Goal: Task Accomplishment & Management: Manage account settings

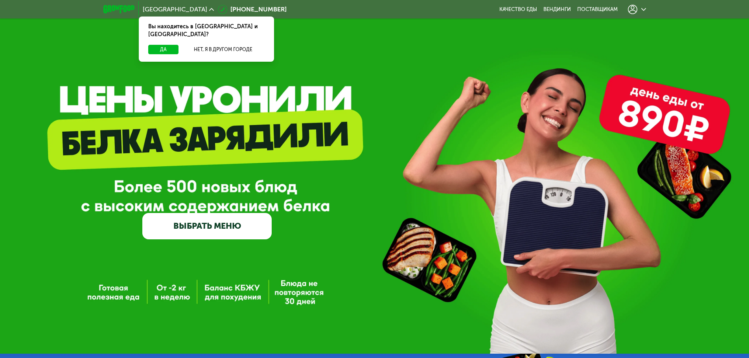
click at [171, 48] on div "Да Нет, я в другом городе" at bounding box center [206, 53] width 138 height 17
click at [631, 13] on use at bounding box center [632, 9] width 9 height 9
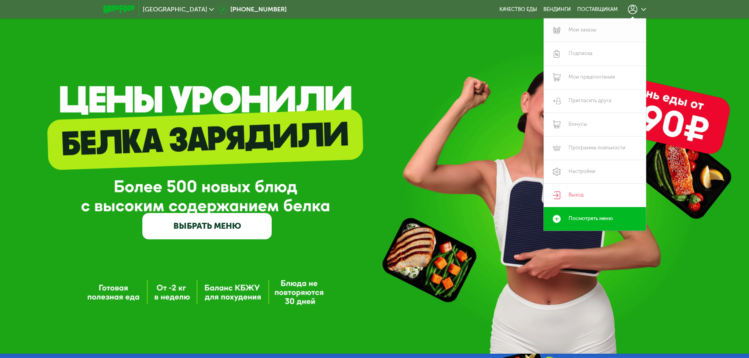
click at [587, 30] on link "Мои заказы" at bounding box center [594, 30] width 102 height 24
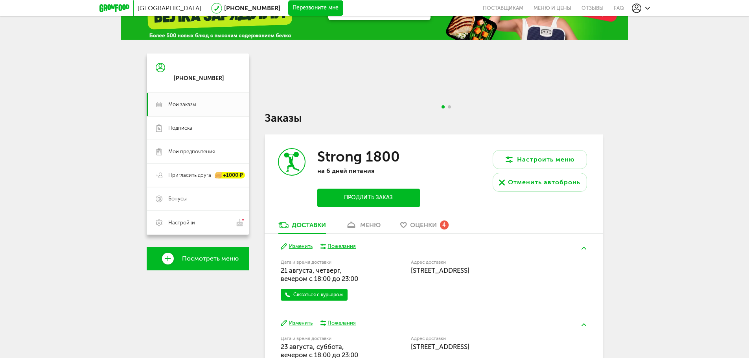
scroll to position [79, 0]
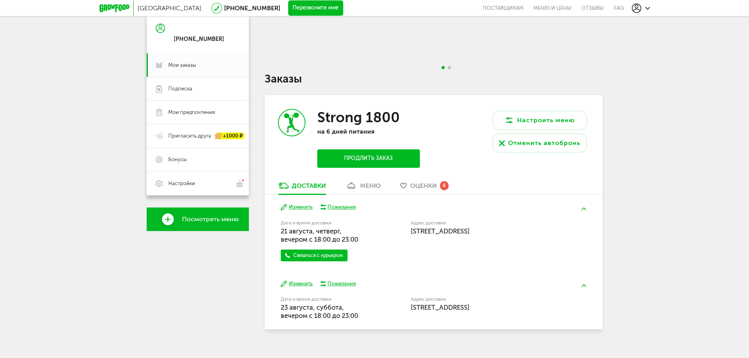
click at [303, 208] on button "Изменить" at bounding box center [297, 207] width 32 height 7
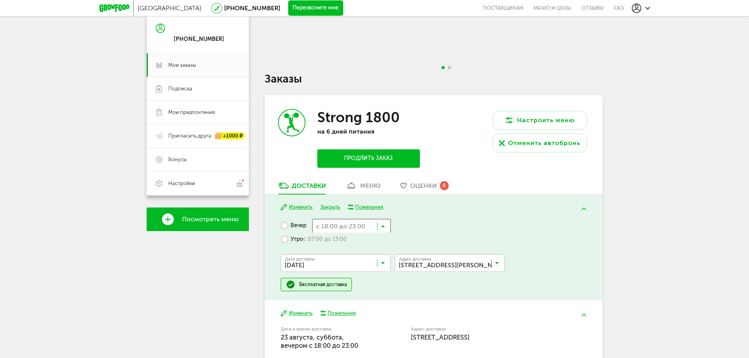
click at [378, 222] on input "Search for option" at bounding box center [351, 225] width 79 height 13
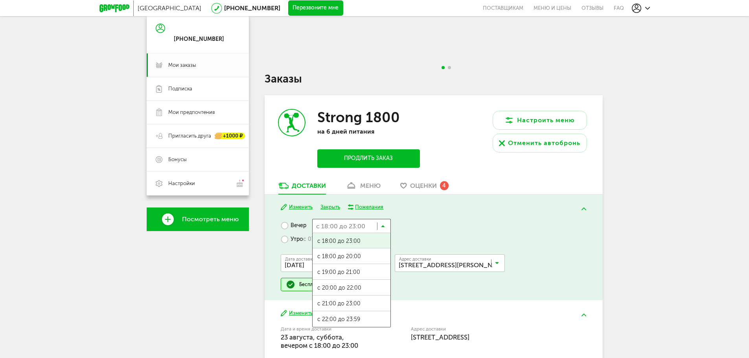
click at [420, 223] on div "Вечер с 18:00 до 23:00 Загрузка... с 18:00 до 23:00 с 18:00 до 20:00 с 19:00 до…" at bounding box center [433, 255] width 305 height 72
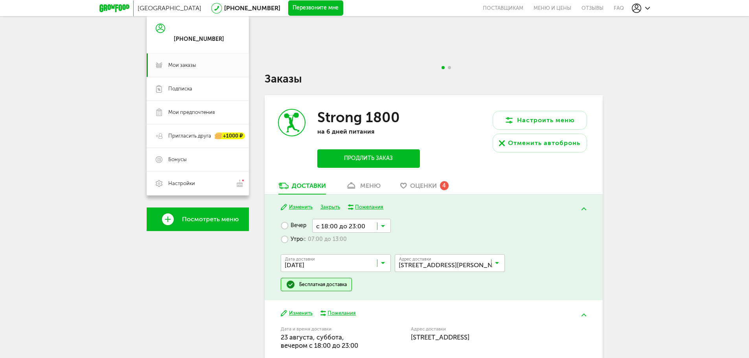
click at [295, 241] on label "Утро с 07:00 до 13:00" at bounding box center [314, 240] width 66 height 14
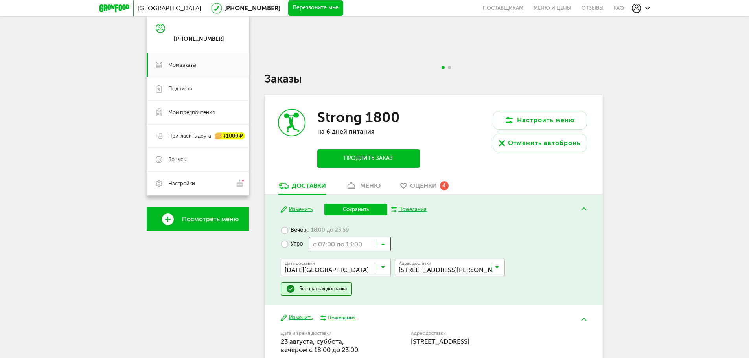
click at [354, 247] on input "Search for option" at bounding box center [350, 243] width 82 height 13
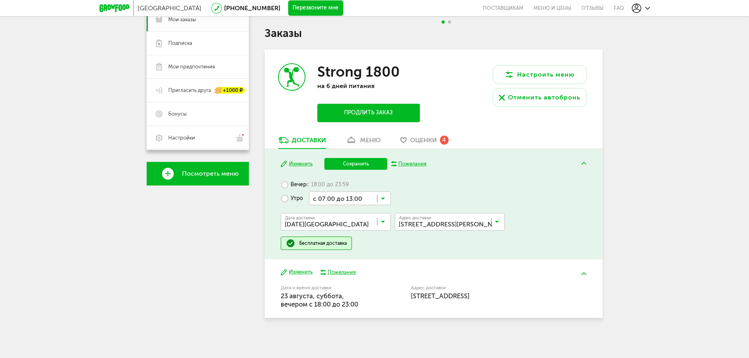
scroll to position [124, 0]
click at [344, 226] on input "Search for option" at bounding box center [338, 223] width 110 height 13
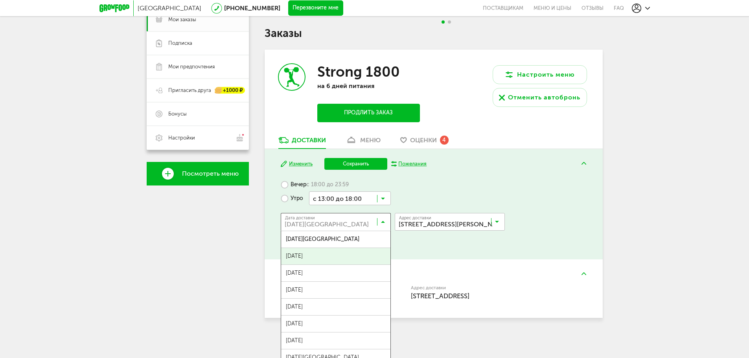
scroll to position [85, 0]
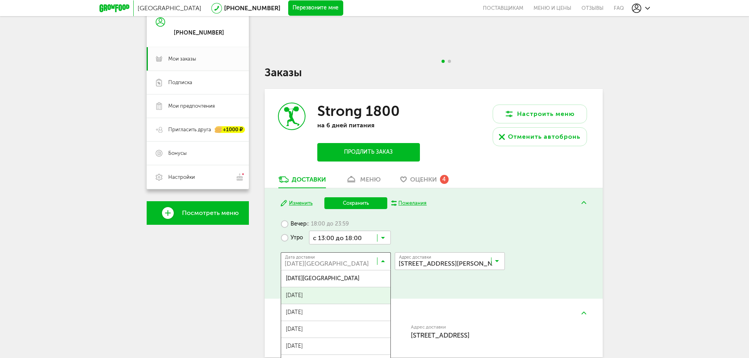
click at [261, 269] on div "[PHONE_NUMBER] Мои заказы Подписка [PERSON_NAME] предпочтения Пригласить друга …" at bounding box center [375, 187] width 456 height 358
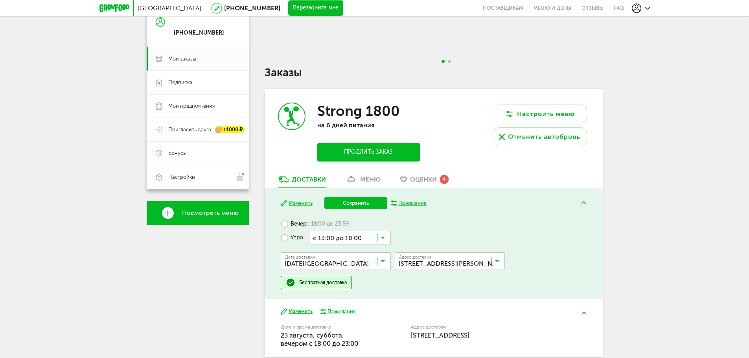
click at [393, 242] on div "Вечер с 18:00 до 23:59 Утро с 13:00 до 18:00 Загрузка... Дата доставки [DATE] З…" at bounding box center [433, 253] width 305 height 72
click at [391, 236] on div "Вечер с 18:00 до 23:59 Утро с 13:00 до 18:00 Загрузка... Дата доставки [DATE] З…" at bounding box center [433, 253] width 305 height 72
click at [388, 236] on input "Search for option" at bounding box center [350, 237] width 82 height 13
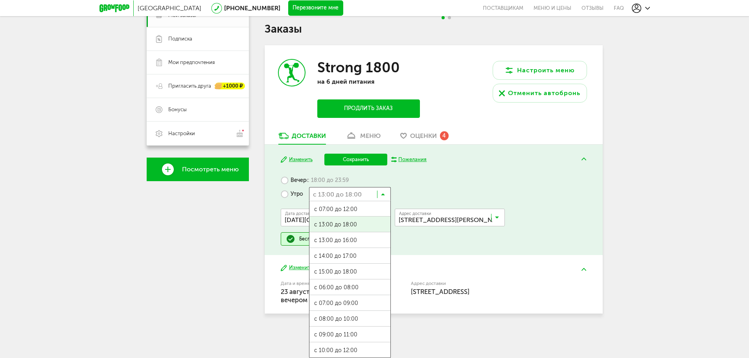
scroll to position [17, 0]
click at [356, 319] on ul "с 07:00 до 12:00 с 13:00 до 18:00 с 13:00 до 16:00 с 14:00 до 17:00 с 15:00 до …" at bounding box center [350, 279] width 82 height 157
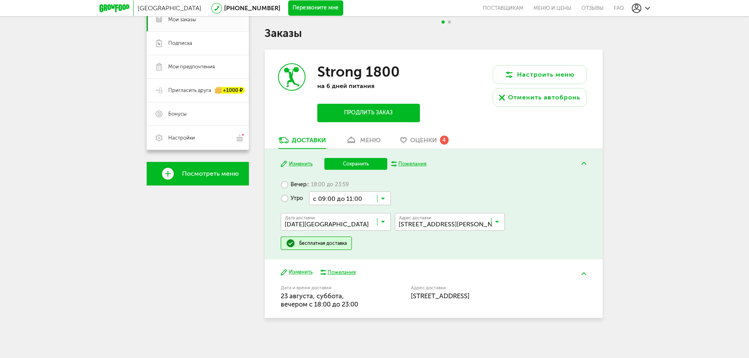
scroll to position [124, 0]
click at [366, 165] on button "Сохранить" at bounding box center [355, 164] width 63 height 12
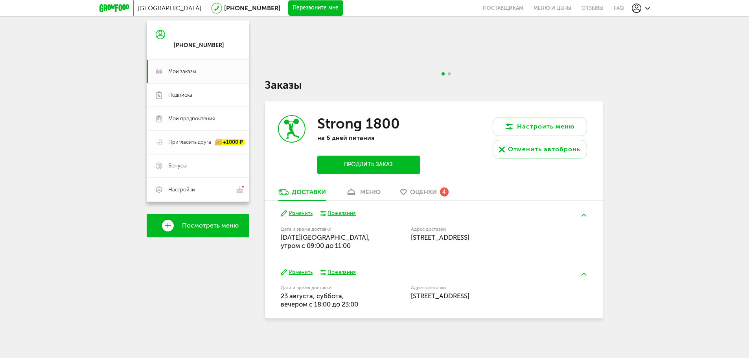
scroll to position [72, 0]
click at [428, 198] on link "Оценки 4" at bounding box center [424, 194] width 56 height 13
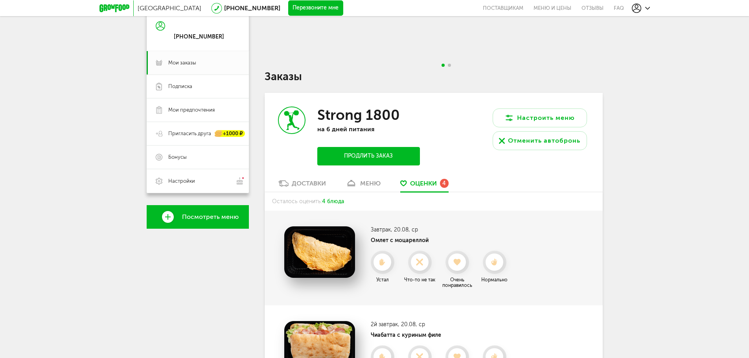
scroll to position [160, 0]
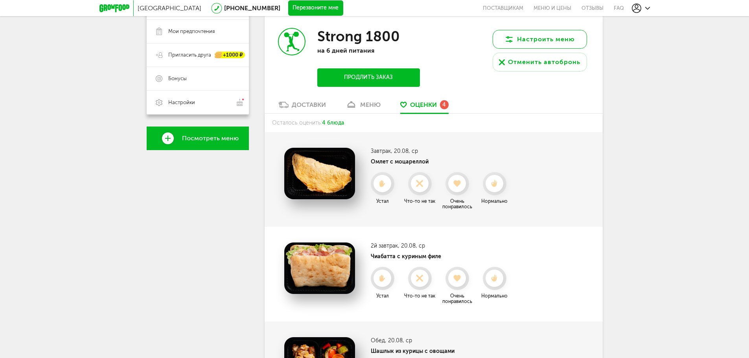
click at [529, 37] on button "Настроить меню" at bounding box center [539, 39] width 94 height 19
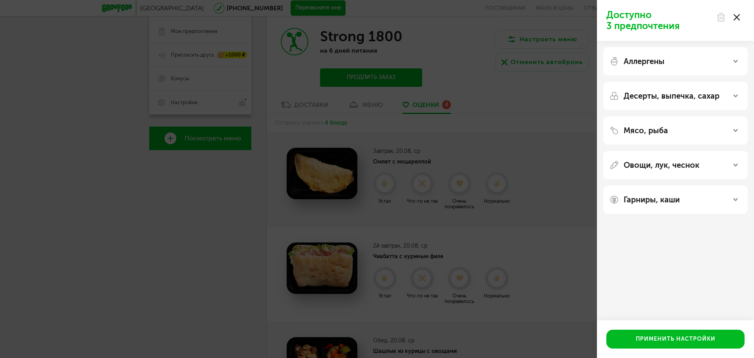
click at [644, 124] on div "Мясо, рыба" at bounding box center [676, 130] width 145 height 28
click at [644, 130] on p "Мясо, рыба" at bounding box center [646, 130] width 44 height 9
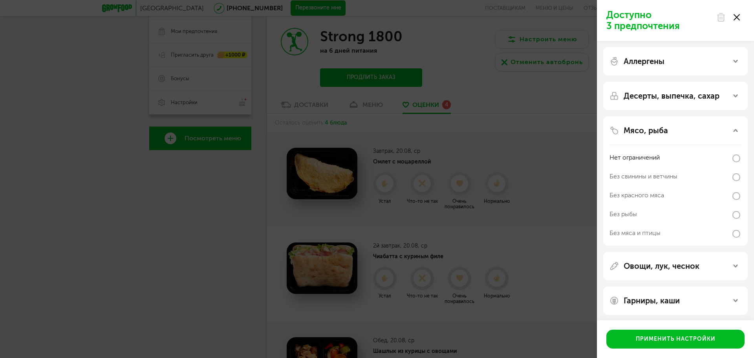
click at [652, 92] on p "Десерты, выпечка, сахар" at bounding box center [672, 95] width 96 height 9
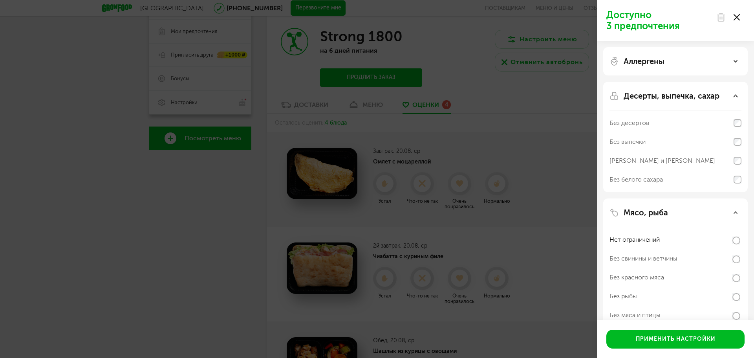
click at [658, 70] on div "Аллергены" at bounding box center [676, 61] width 145 height 28
click at [660, 67] on div "Аллергены" at bounding box center [676, 61] width 145 height 28
click at [741, 18] on div at bounding box center [728, 17] width 33 height 16
click at [737, 18] on icon at bounding box center [737, 17] width 6 height 6
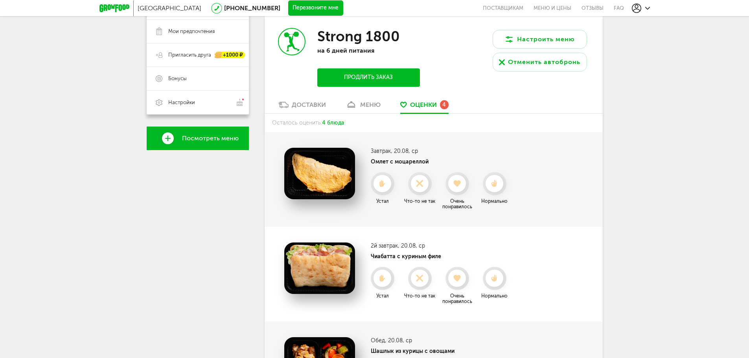
click at [319, 103] on div "Доставки" at bounding box center [309, 104] width 34 height 7
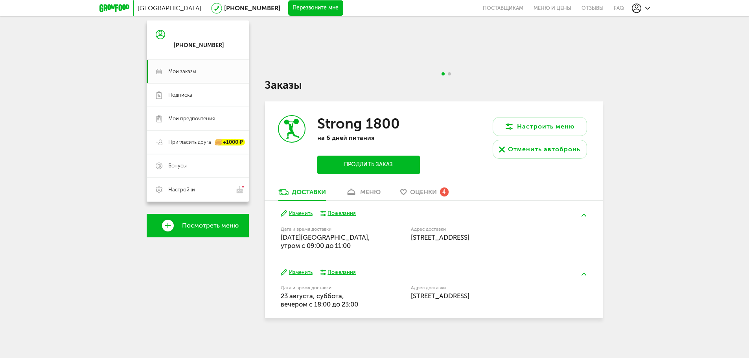
scroll to position [72, 0]
click at [540, 320] on div "Управлять заказом в приложении еще удобней Скачайте приложение Grow Food и упра…" at bounding box center [433, 173] width 338 height 306
